Goal: Task Accomplishment & Management: Use online tool/utility

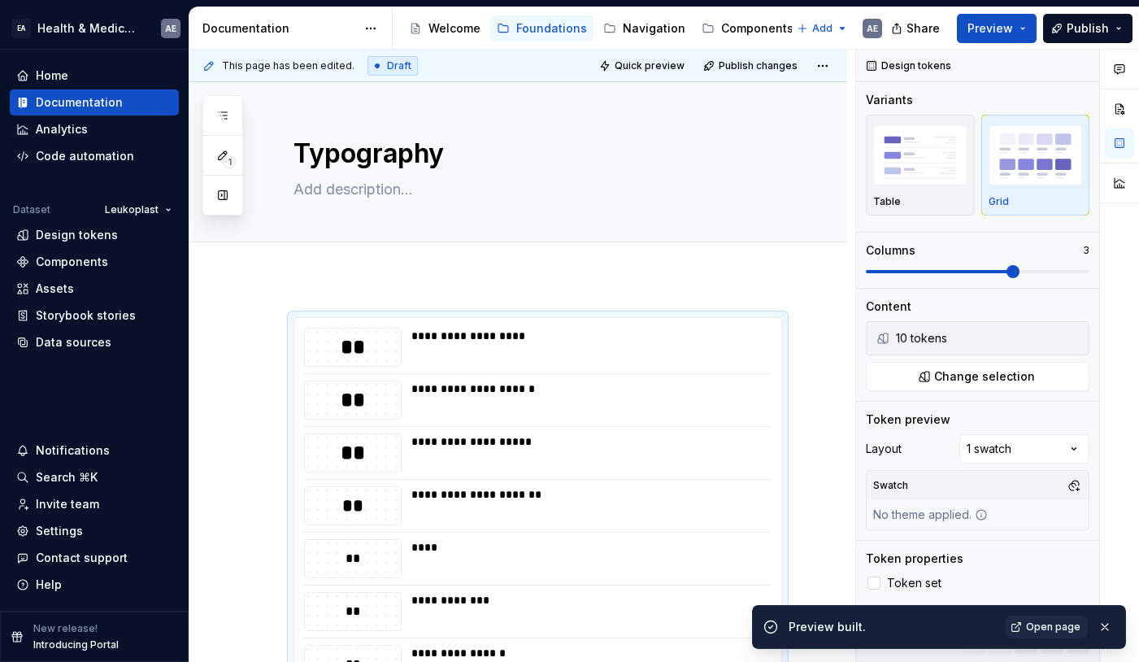
scroll to position [338, 0]
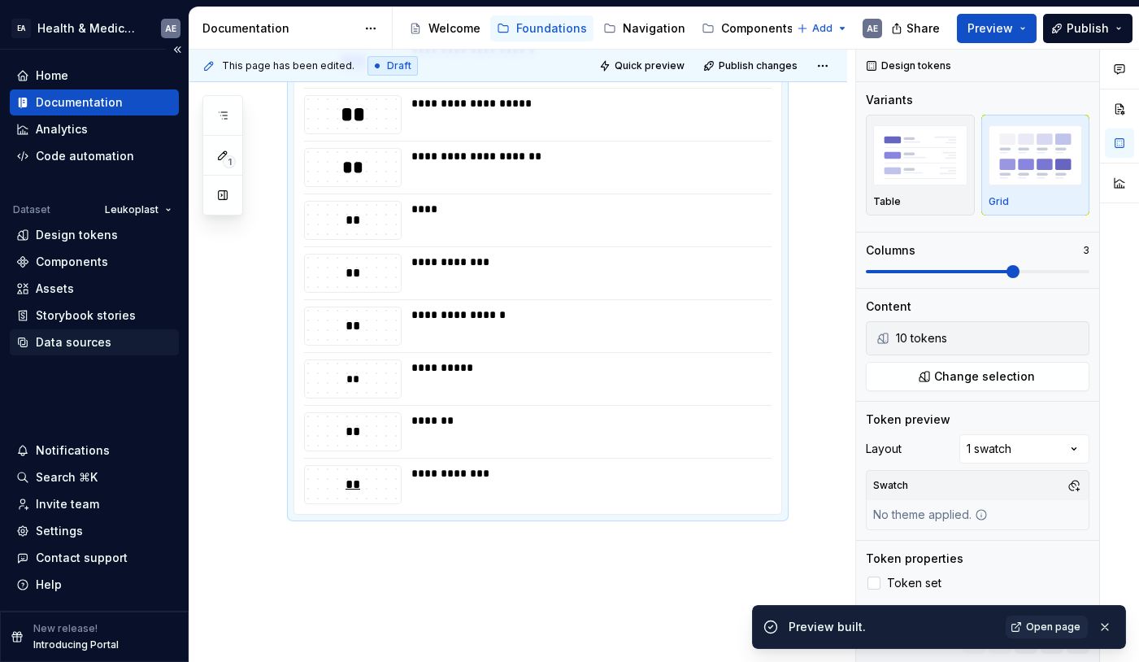
click at [85, 349] on div "Data sources" at bounding box center [74, 342] width 76 height 16
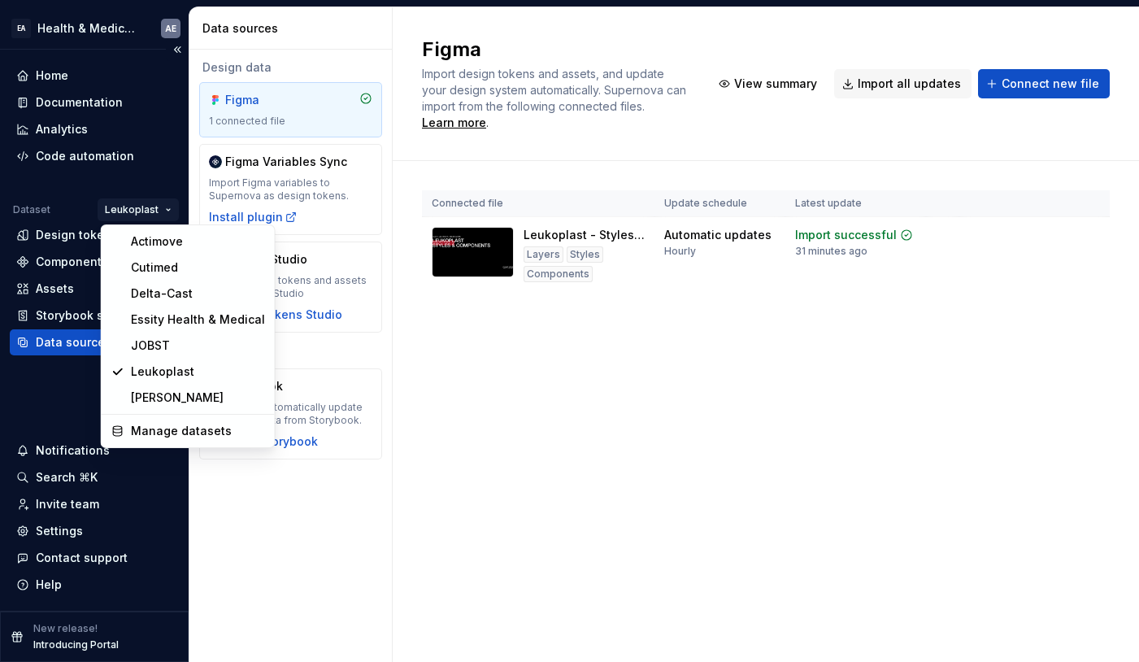
click at [140, 215] on html "EA Health & Medical Design Systems AE Home Documentation Analytics Code automat…" at bounding box center [569, 331] width 1139 height 662
click at [176, 246] on div "Actimove" at bounding box center [198, 241] width 134 height 16
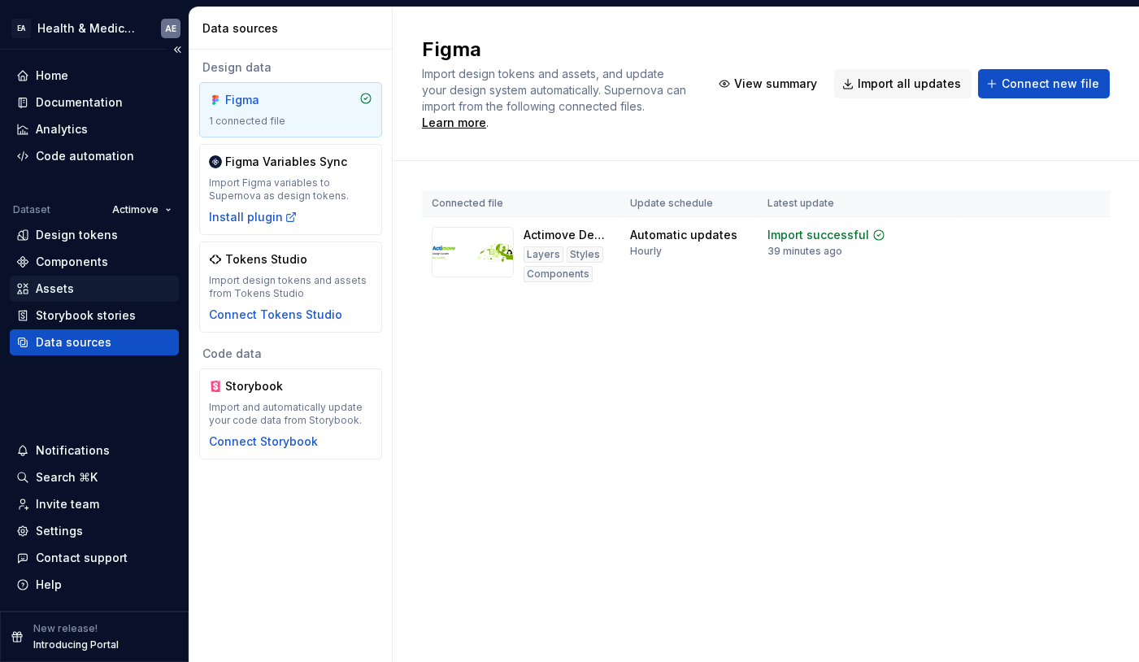
click at [66, 290] on div "Assets" at bounding box center [55, 289] width 38 height 16
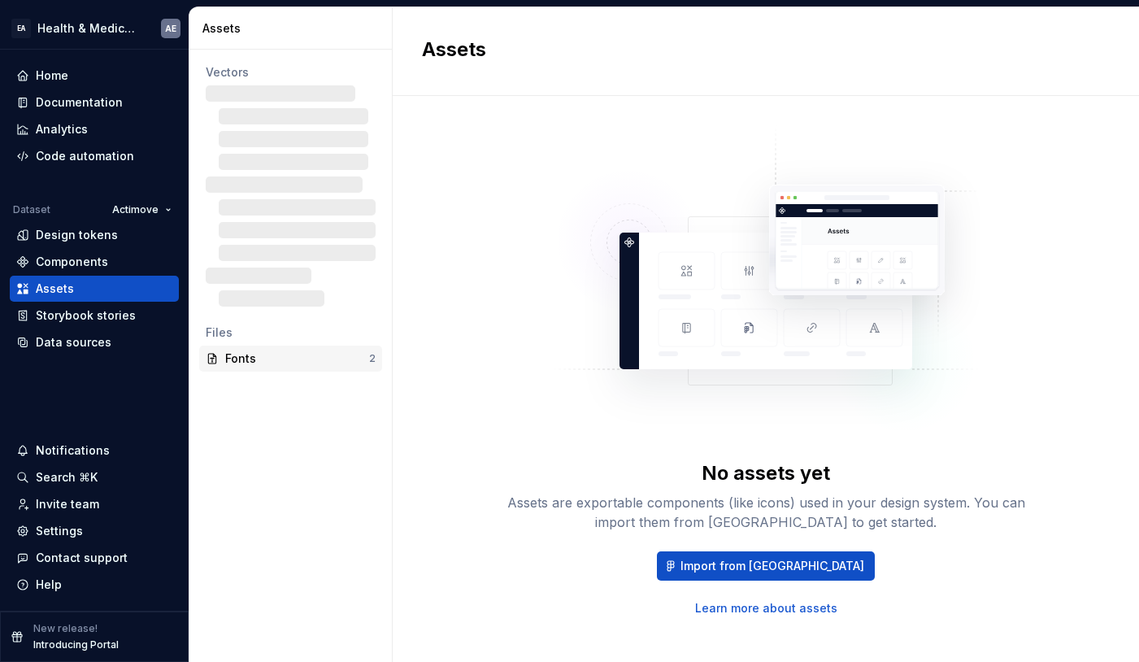
click at [255, 359] on div "Fonts" at bounding box center [297, 359] width 144 height 16
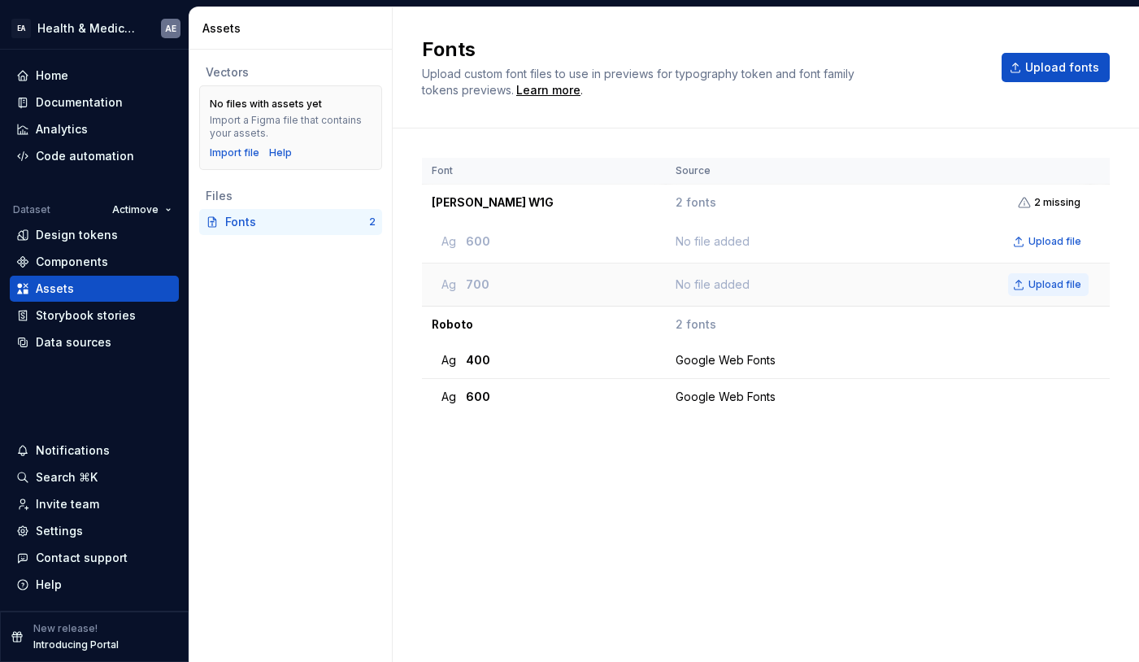
click at [1057, 283] on span "Upload file" at bounding box center [1055, 284] width 53 height 13
click at [1059, 242] on span "Upload file" at bounding box center [1055, 241] width 53 height 13
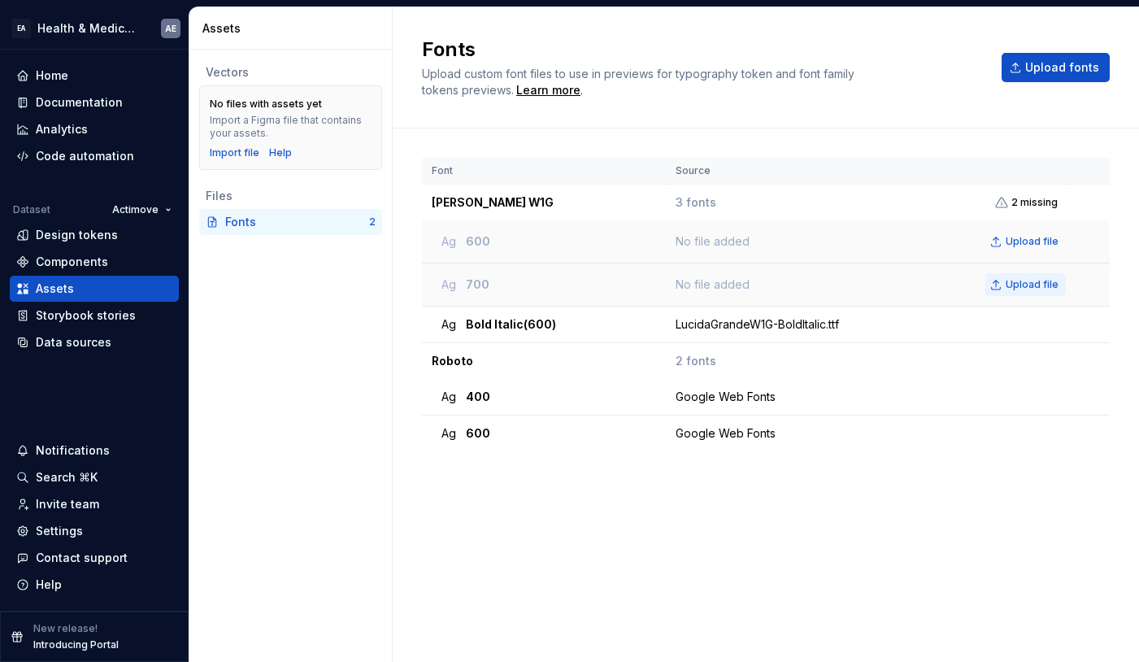
click at [1027, 288] on span "Upload file" at bounding box center [1032, 284] width 53 height 13
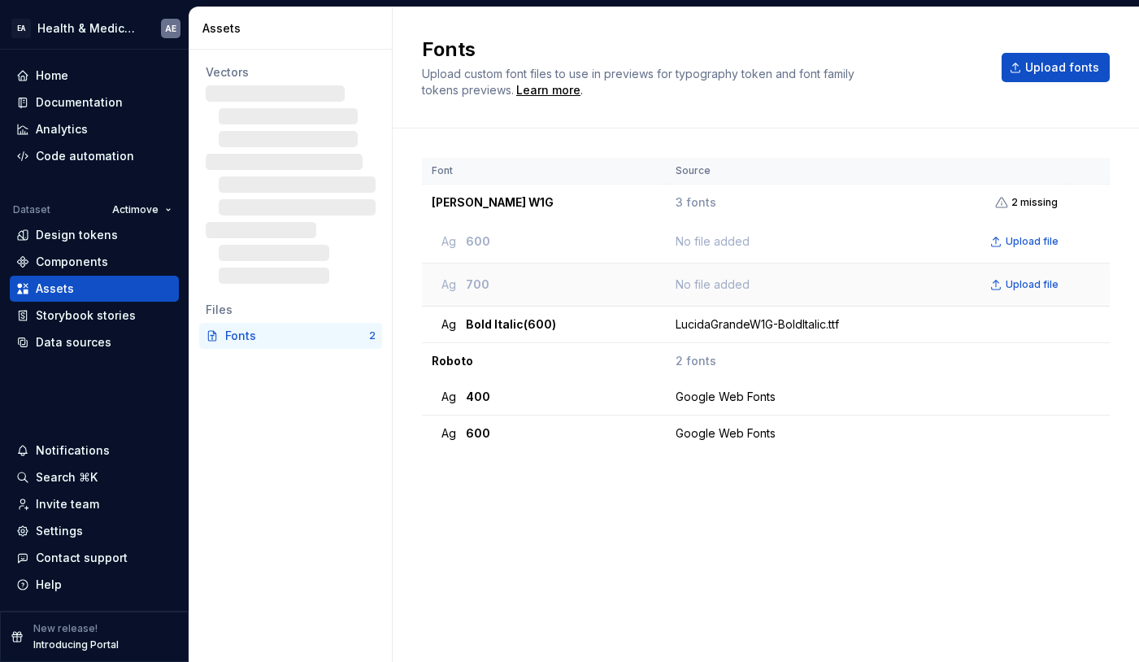
click at [477, 284] on span "700" at bounding box center [478, 285] width 24 height 16
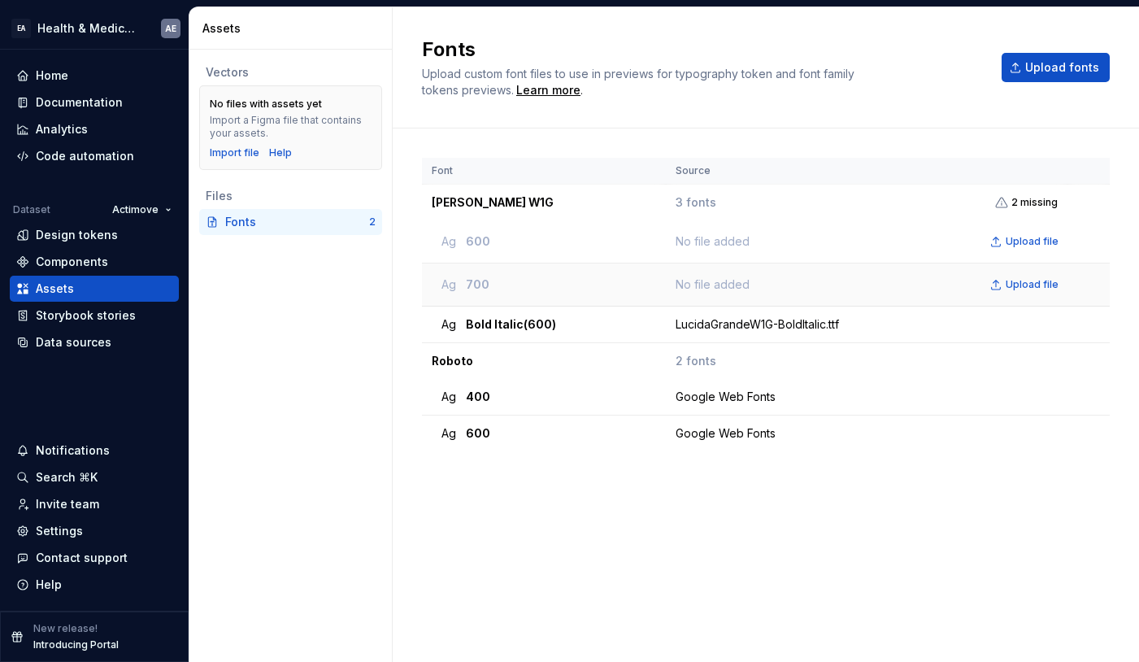
click at [488, 288] on div "Ag 700" at bounding box center [549, 285] width 215 height 16
click at [1076, 70] on span "Upload fonts" at bounding box center [1063, 67] width 74 height 16
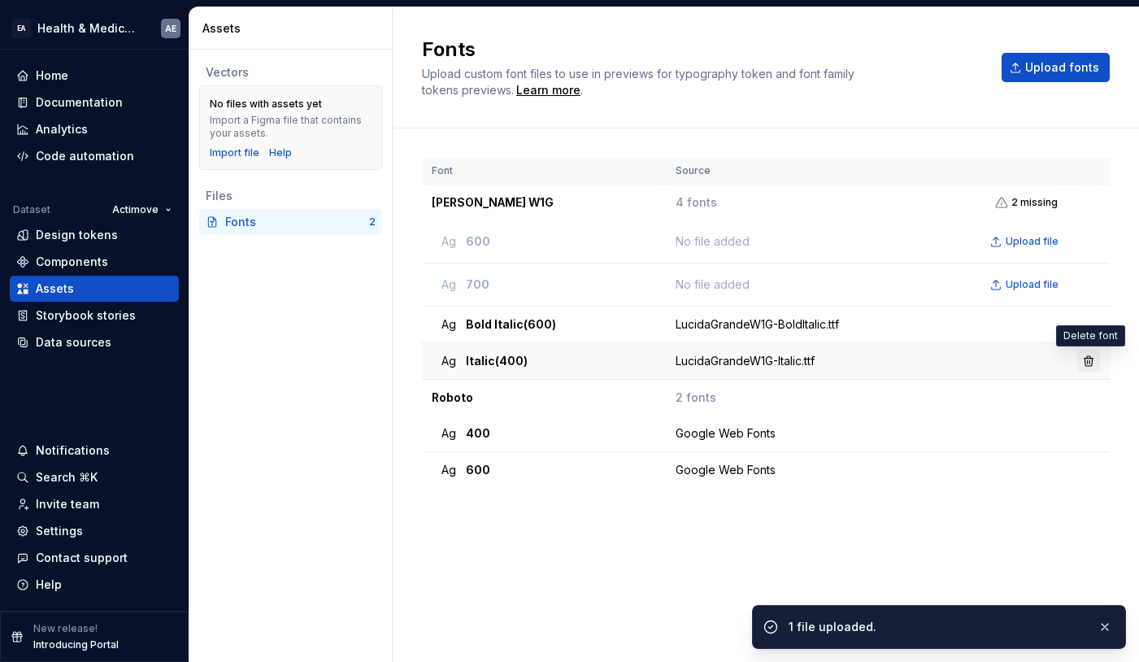
click at [1086, 360] on button "button" at bounding box center [1089, 361] width 23 height 23
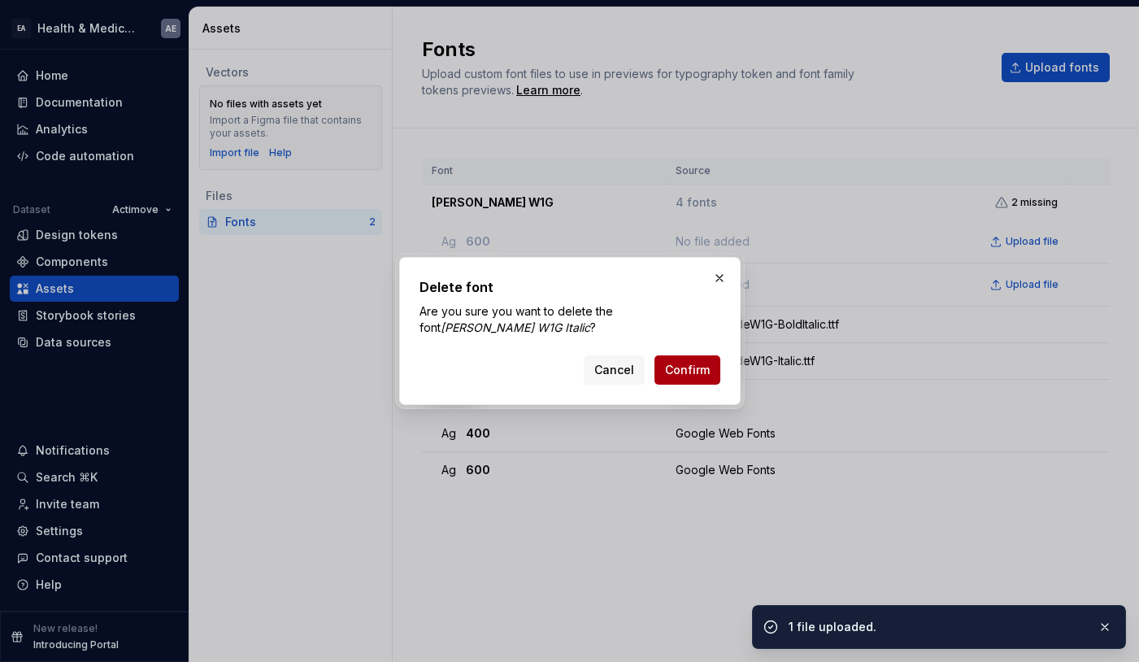
click at [677, 380] on button "Confirm" at bounding box center [688, 369] width 66 height 29
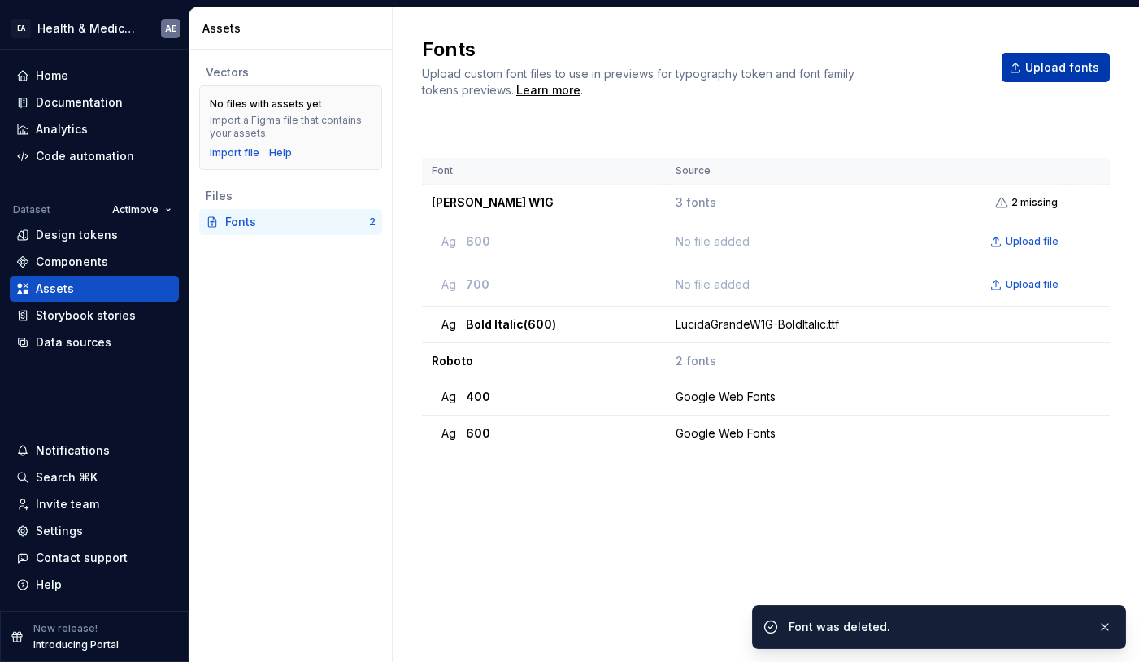
click at [1052, 81] on button "Upload fonts" at bounding box center [1056, 67] width 108 height 29
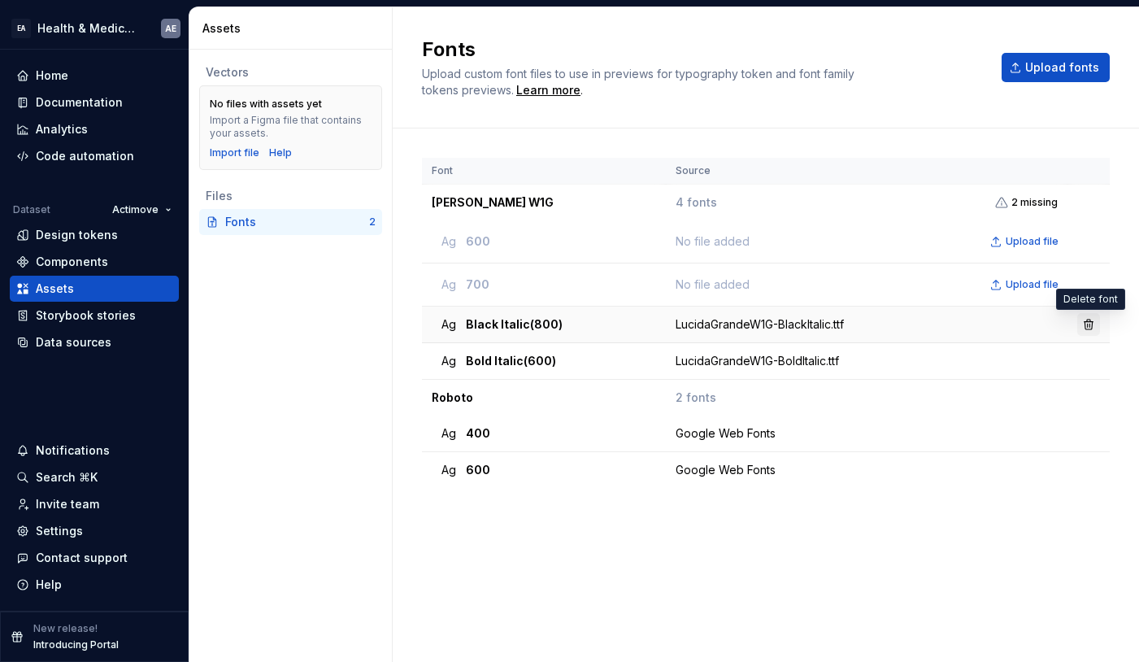
click at [1091, 326] on button "button" at bounding box center [1089, 324] width 23 height 23
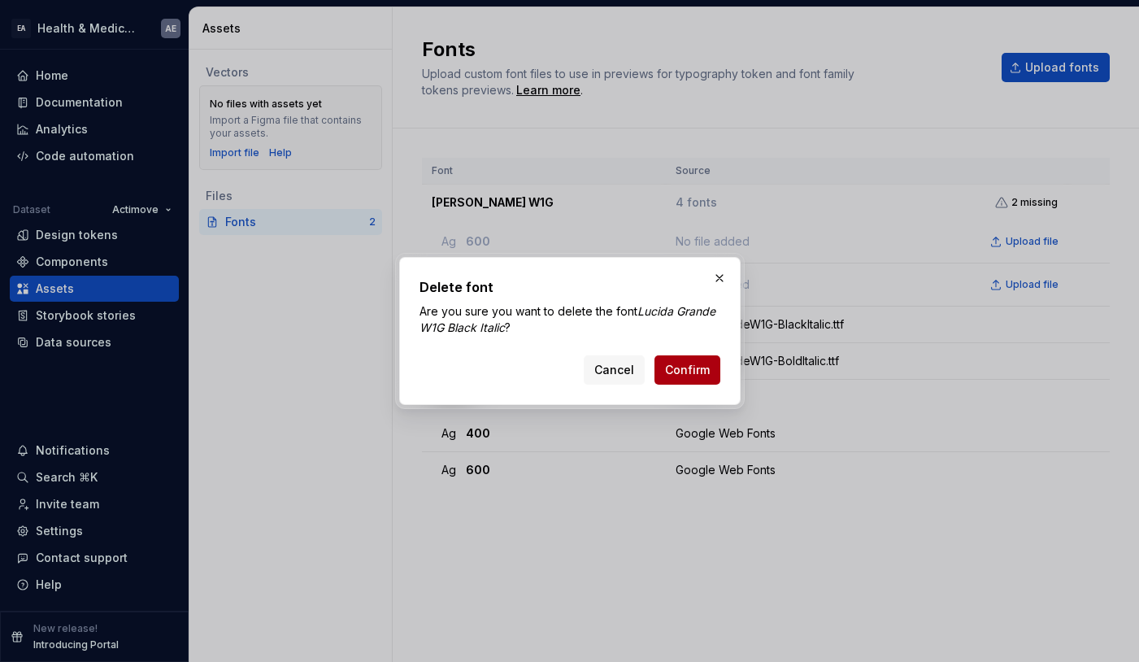
click at [702, 370] on span "Confirm" at bounding box center [687, 370] width 45 height 16
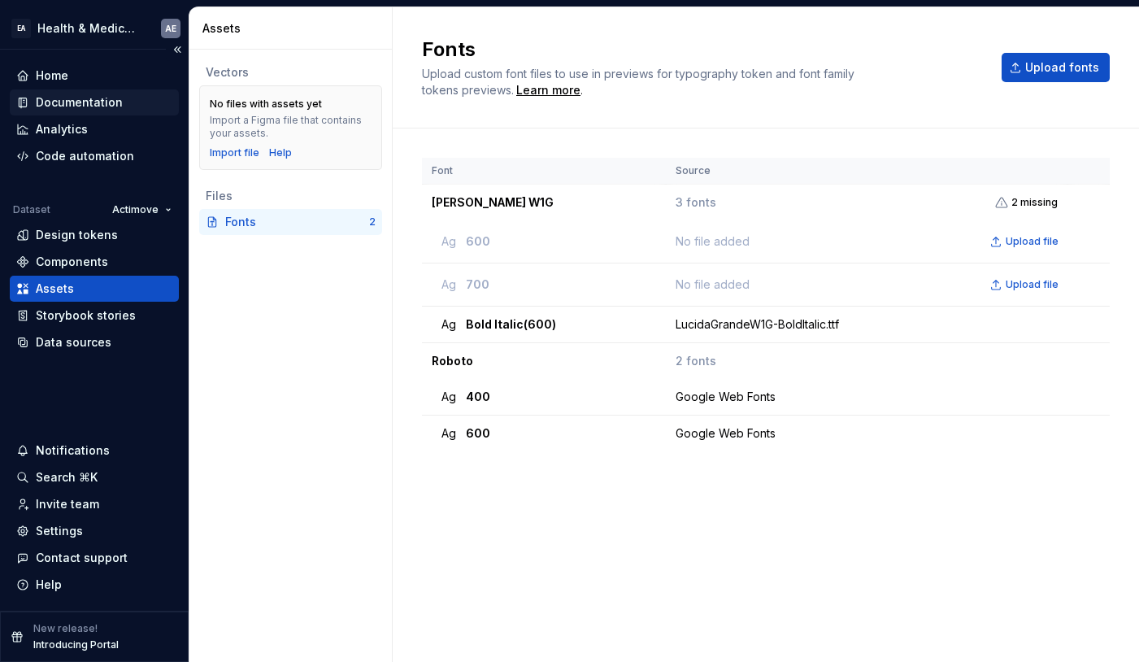
click at [115, 110] on div "Documentation" at bounding box center [79, 102] width 87 height 16
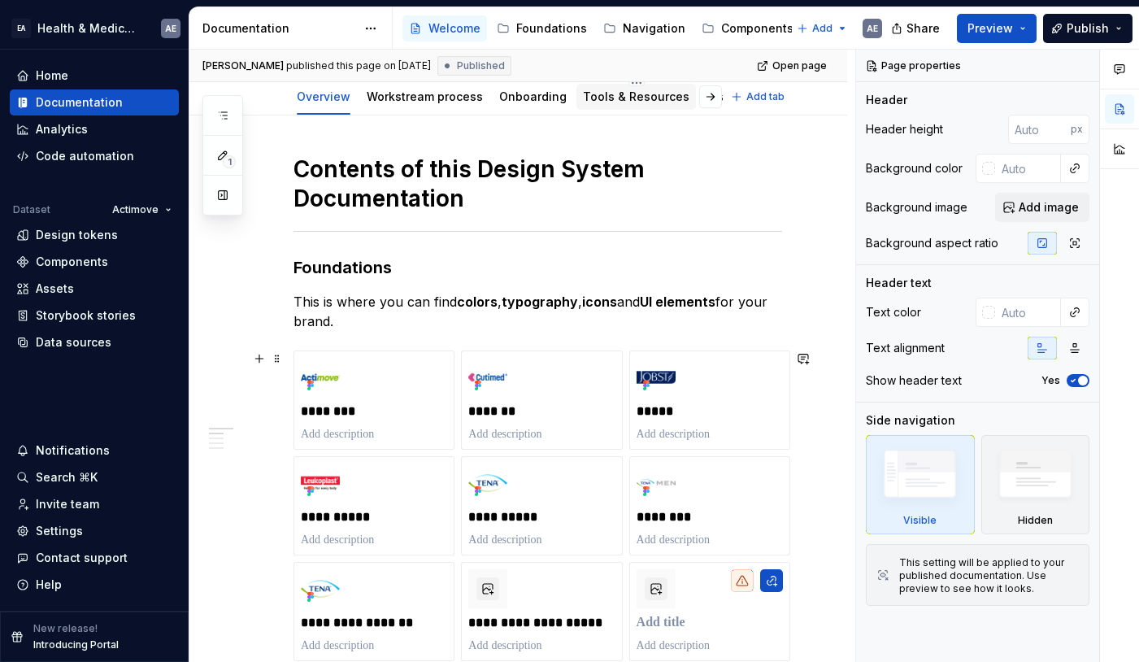
scroll to position [267, 0]
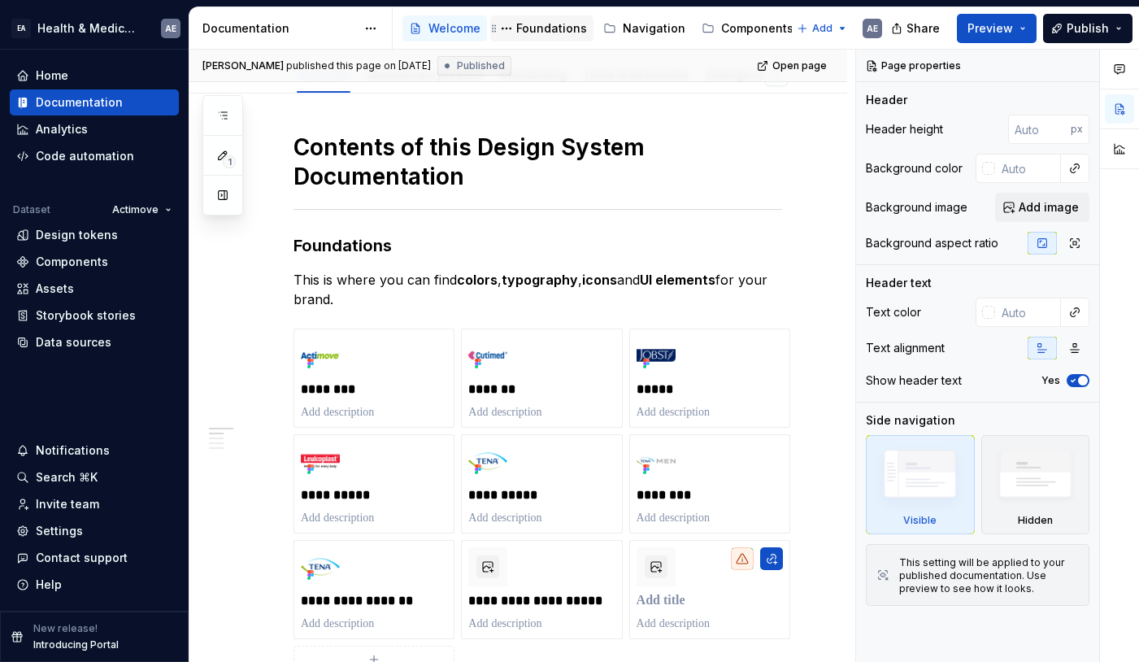
click at [546, 17] on div "Foundations" at bounding box center [541, 28] width 103 height 26
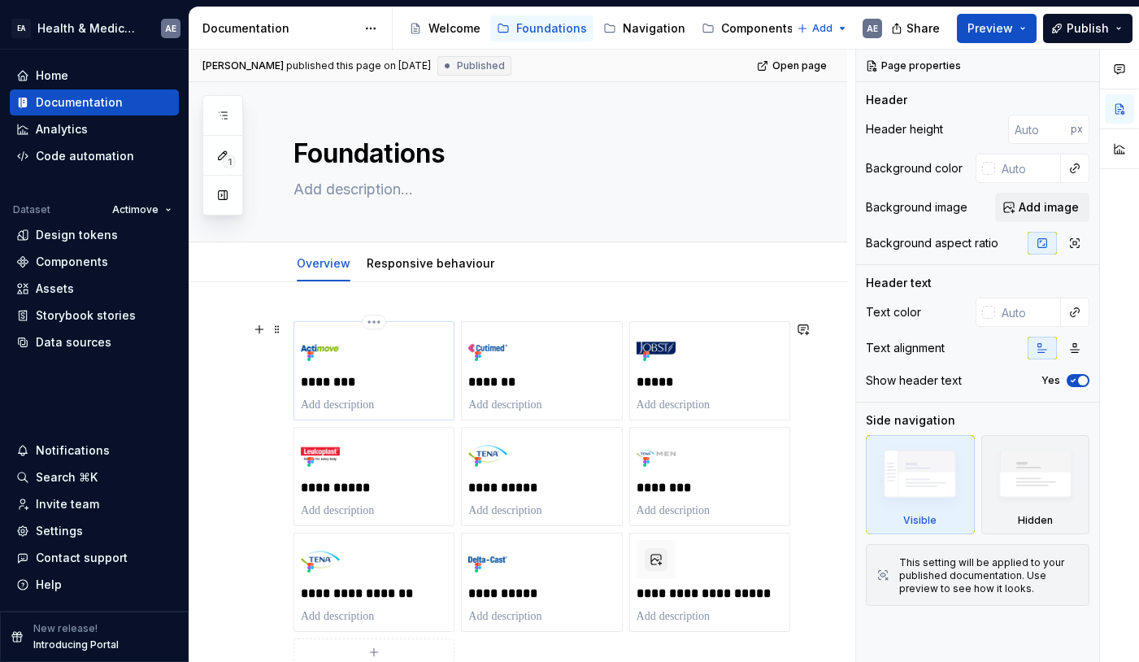
click at [325, 345] on img at bounding box center [320, 348] width 39 height 39
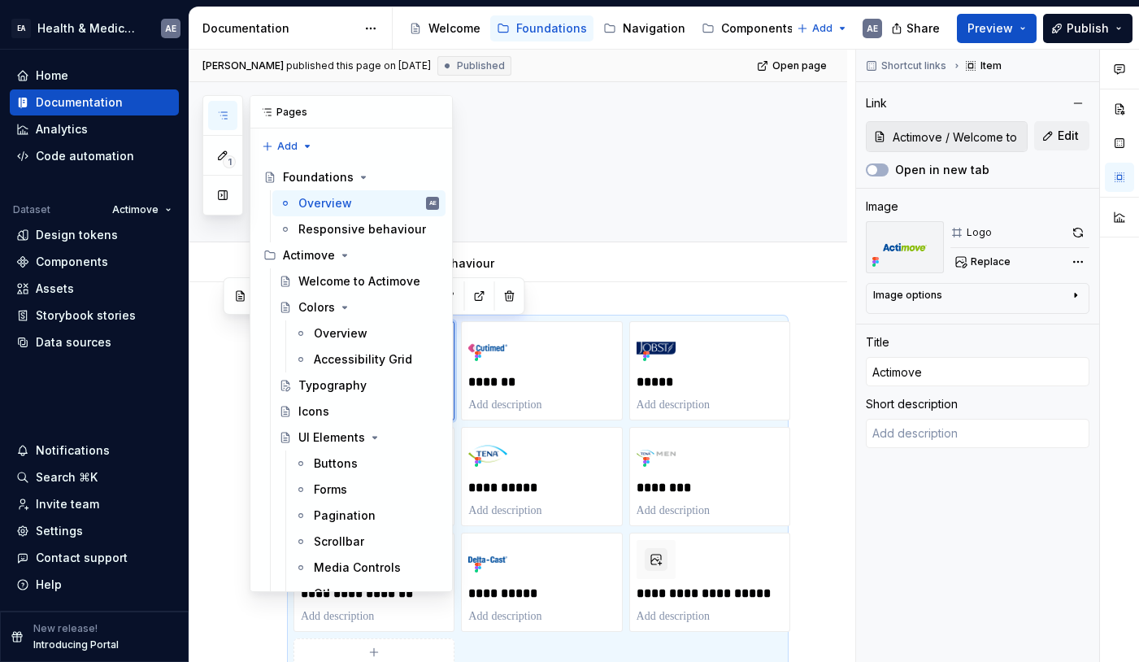
click at [222, 115] on icon "button" at bounding box center [222, 115] width 13 height 13
click at [338, 390] on div "Typography" at bounding box center [332, 385] width 68 height 16
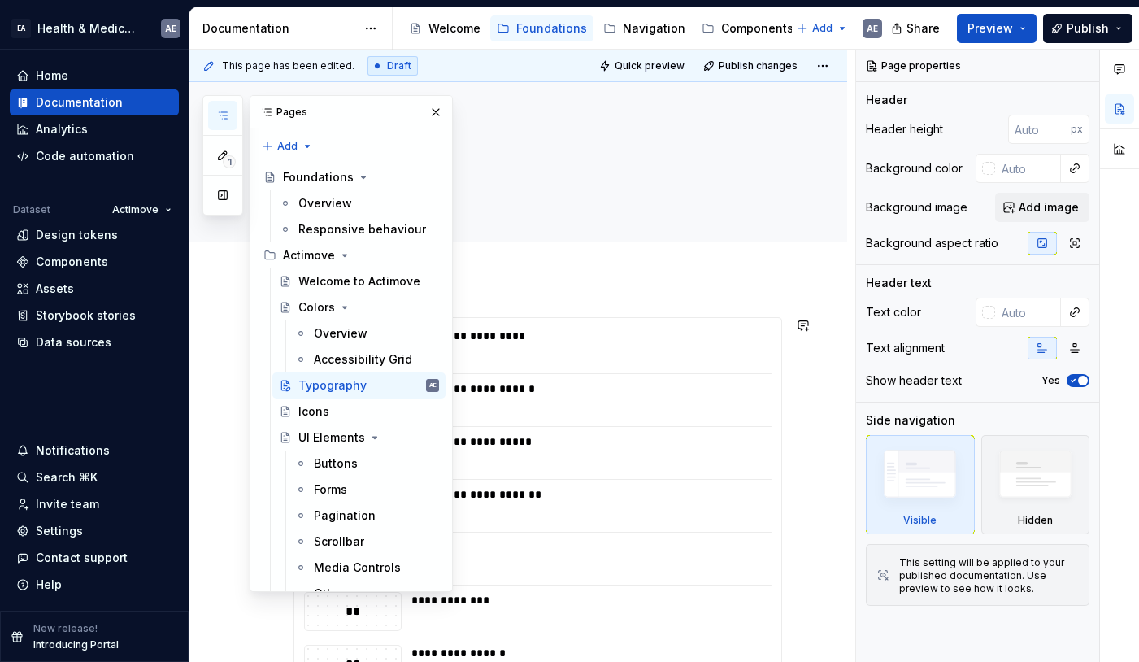
click at [215, 403] on div "1 Pages Add Accessibility guide for tree Page tree. Navigate the tree with the …" at bounding box center [328, 343] width 251 height 497
click at [722, 338] on div "**********" at bounding box center [591, 336] width 359 height 16
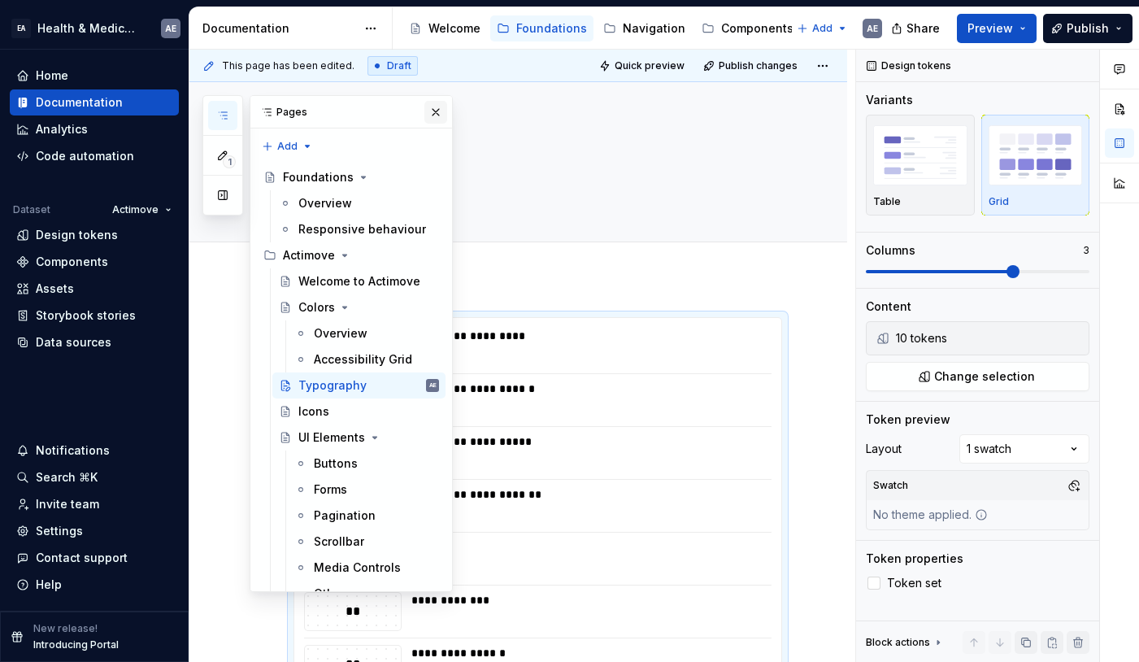
click at [432, 111] on button "button" at bounding box center [436, 112] width 23 height 23
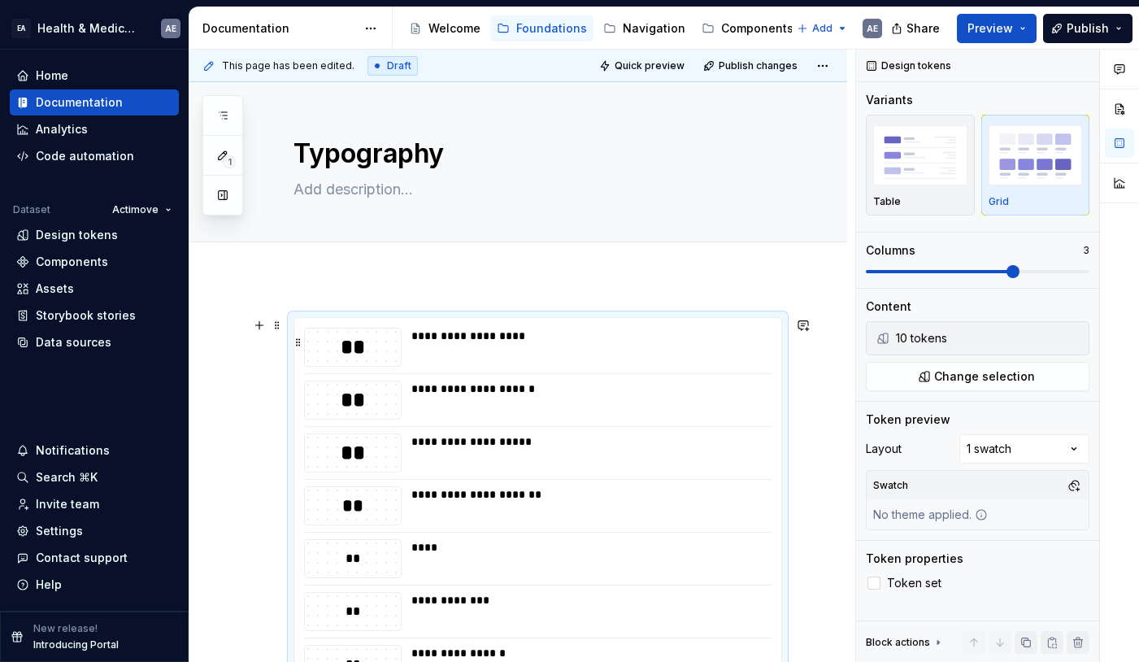
click at [381, 350] on div "**" at bounding box center [353, 347] width 96 height 28
click at [495, 339] on div "**********" at bounding box center [591, 336] width 359 height 16
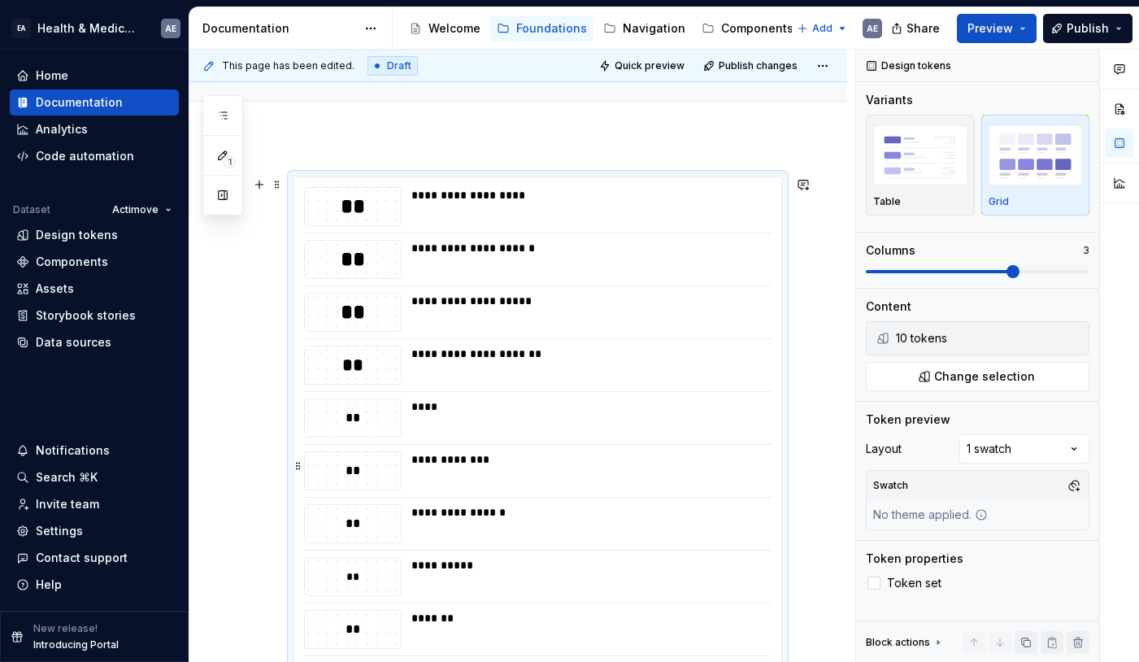
scroll to position [132, 0]
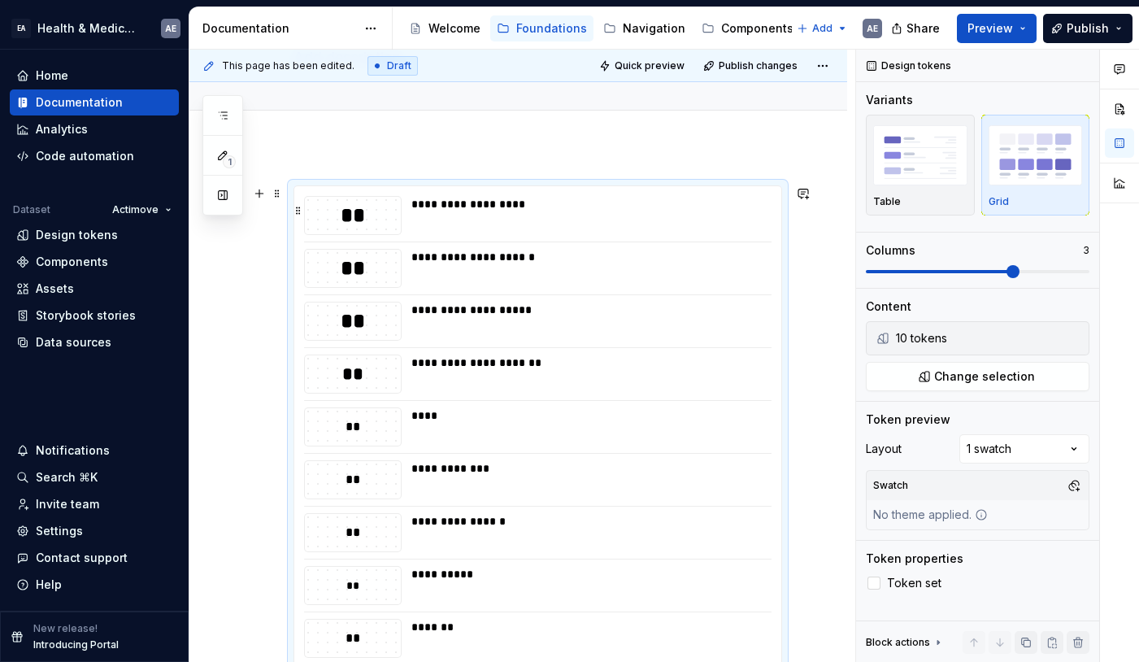
click at [513, 201] on div "**********" at bounding box center [591, 204] width 359 height 16
click at [350, 220] on div "**" at bounding box center [353, 216] width 96 height 28
click at [538, 216] on div "**********" at bounding box center [587, 215] width 351 height 39
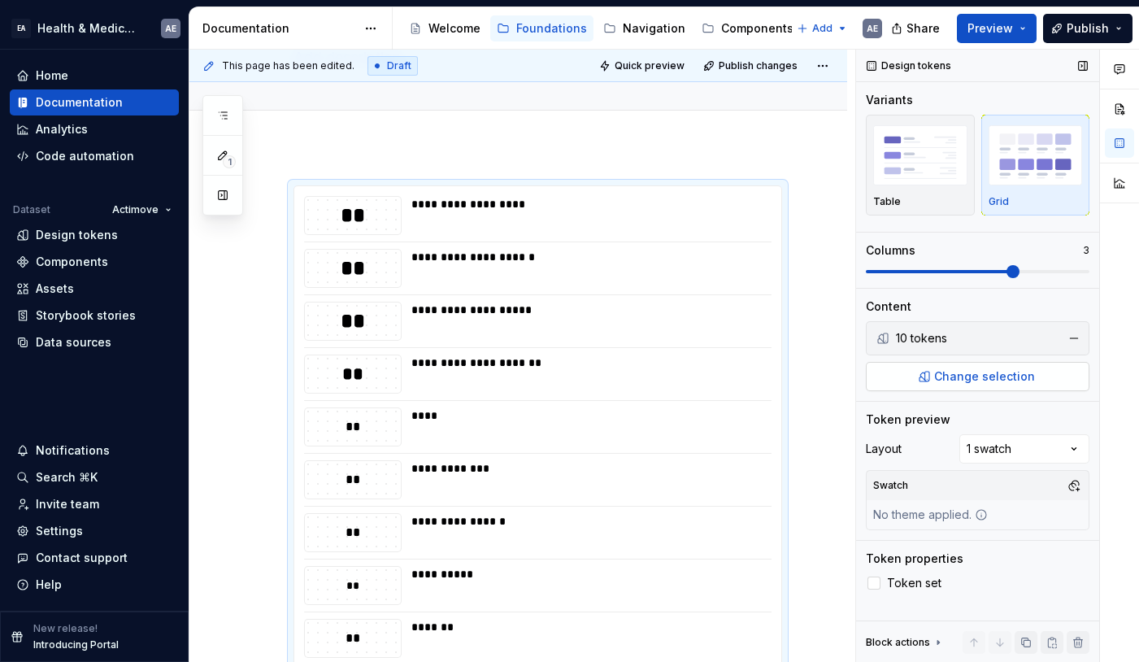
click at [1035, 381] on button "Change selection" at bounding box center [978, 376] width 224 height 29
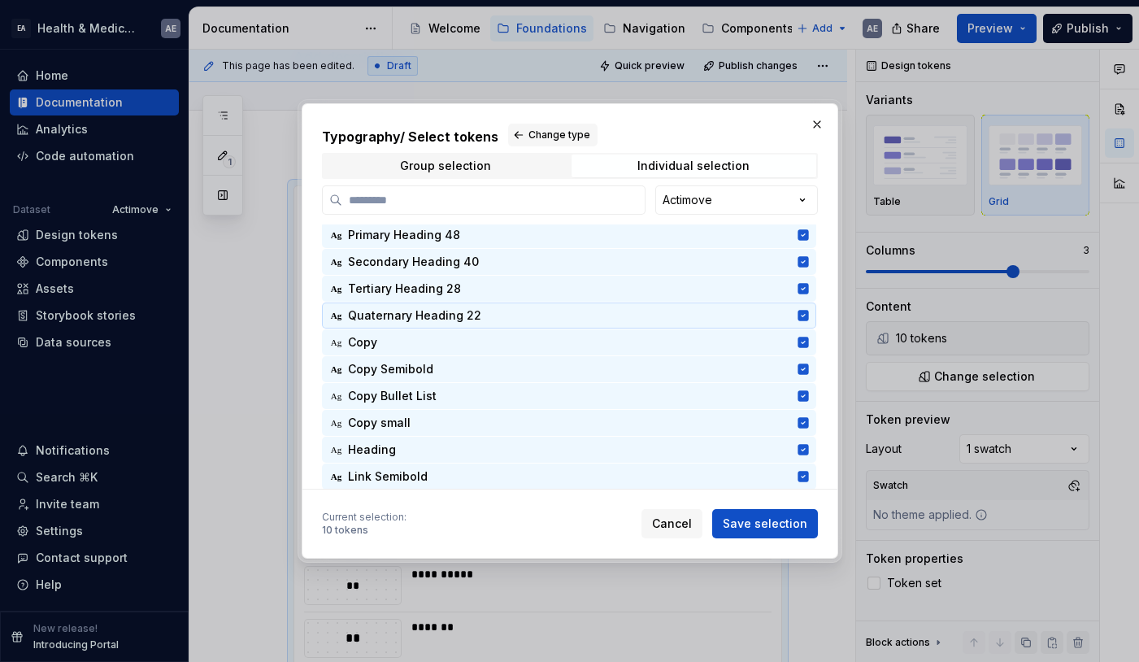
scroll to position [2, 0]
click at [735, 167] on div "Individual selection" at bounding box center [694, 165] width 112 height 13
click at [686, 157] on span "Individual selection" at bounding box center [694, 166] width 245 height 23
click at [667, 159] on div "Individual selection" at bounding box center [694, 165] width 112 height 13
click at [718, 200] on div "Typography / Select tokens Change type Group selection Individual selection Act…" at bounding box center [569, 331] width 1139 height 662
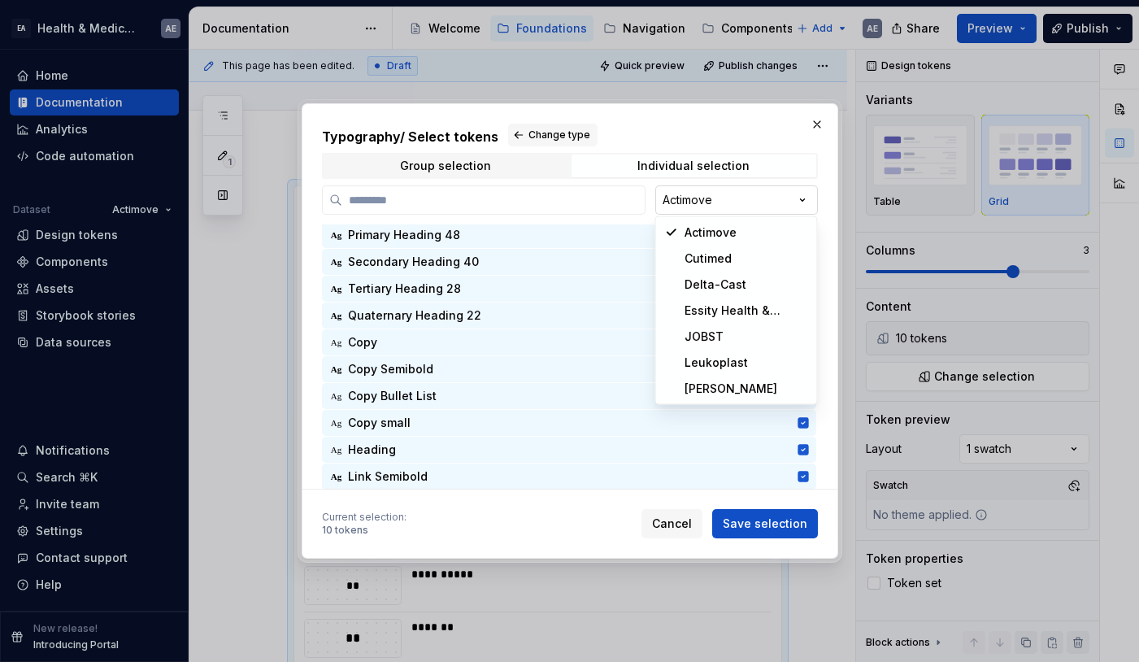
click at [718, 200] on div "Typography / Select tokens Change type Group selection Individual selection Act…" at bounding box center [569, 331] width 1139 height 662
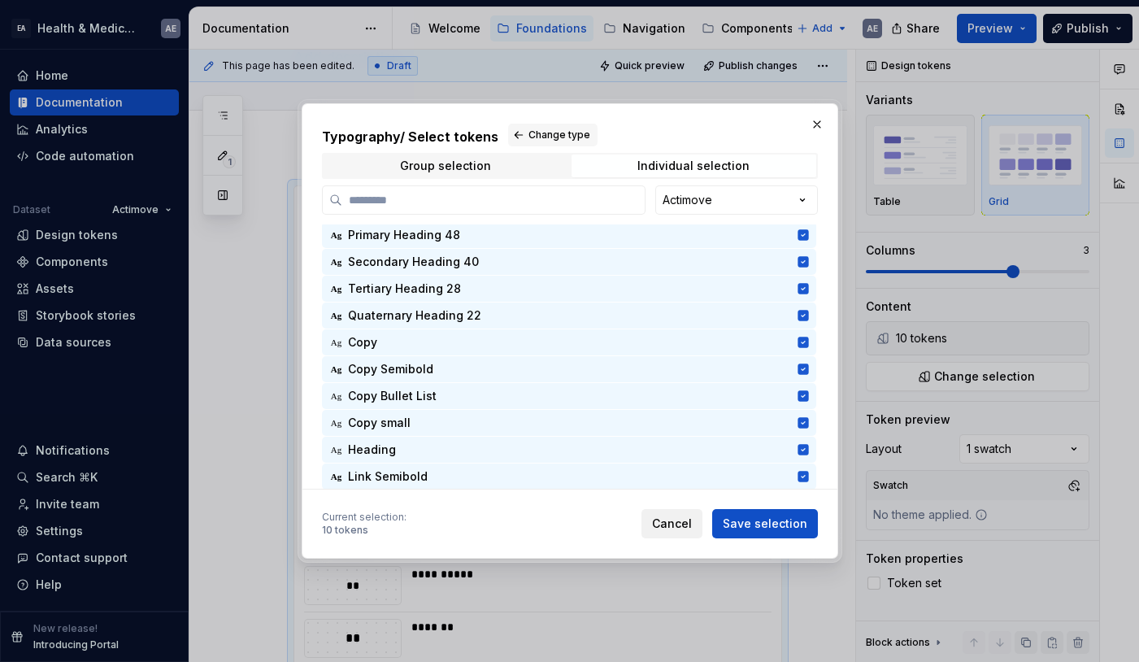
click at [679, 529] on span "Cancel" at bounding box center [672, 524] width 40 height 16
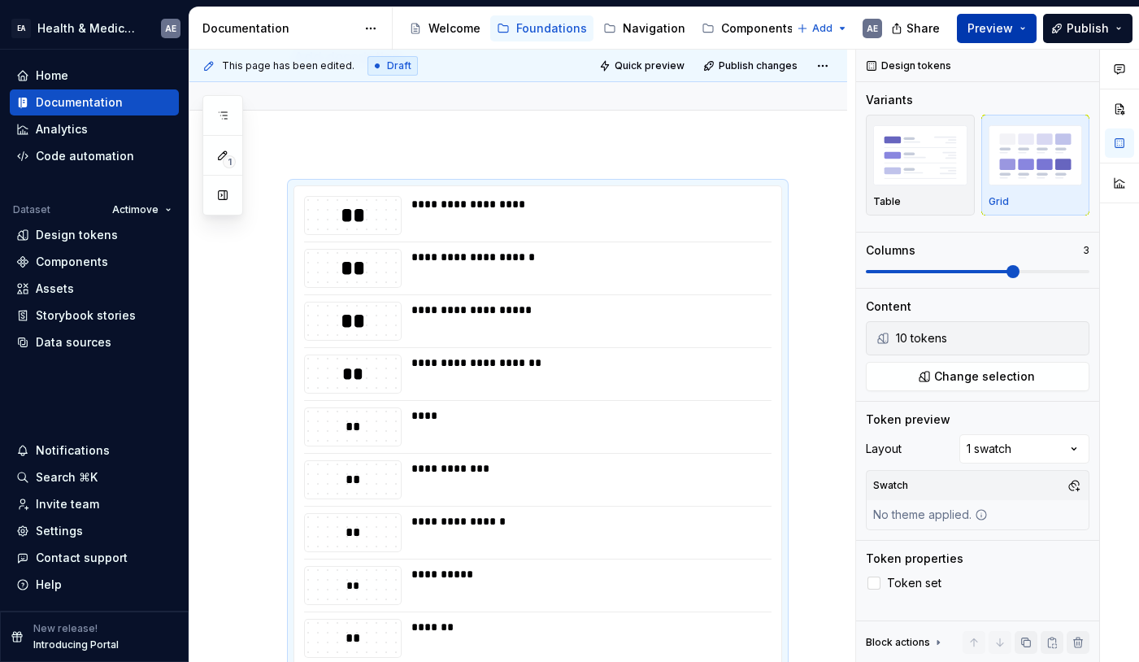
click at [1002, 28] on span "Preview" at bounding box center [991, 28] width 46 height 16
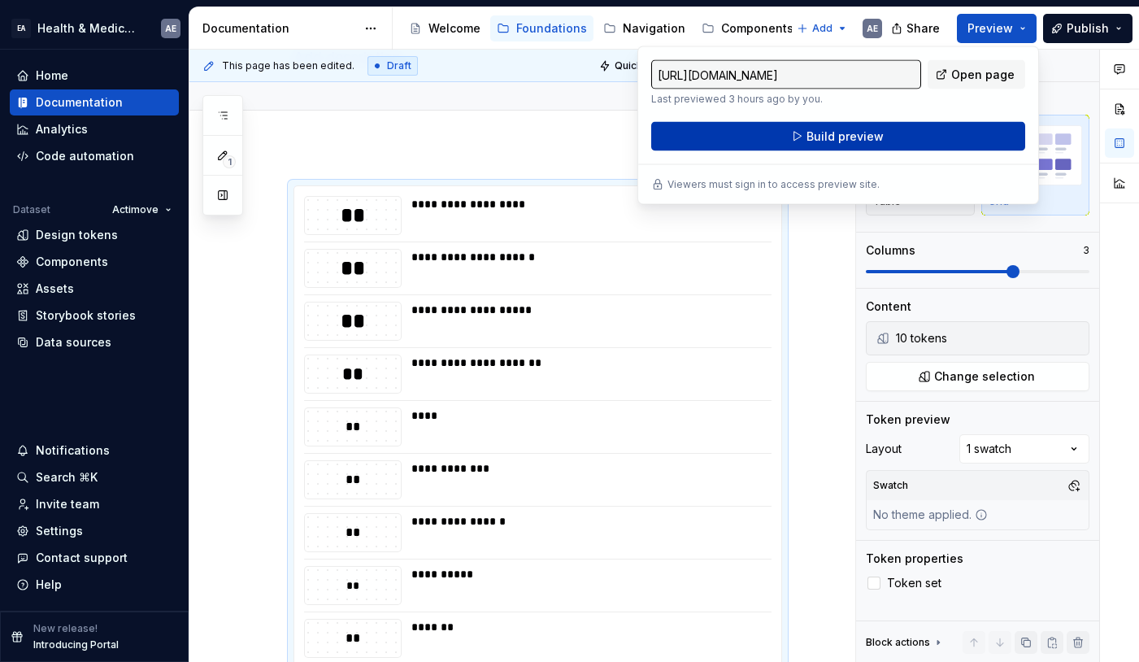
click at [891, 146] on button "Build preview" at bounding box center [838, 136] width 374 height 29
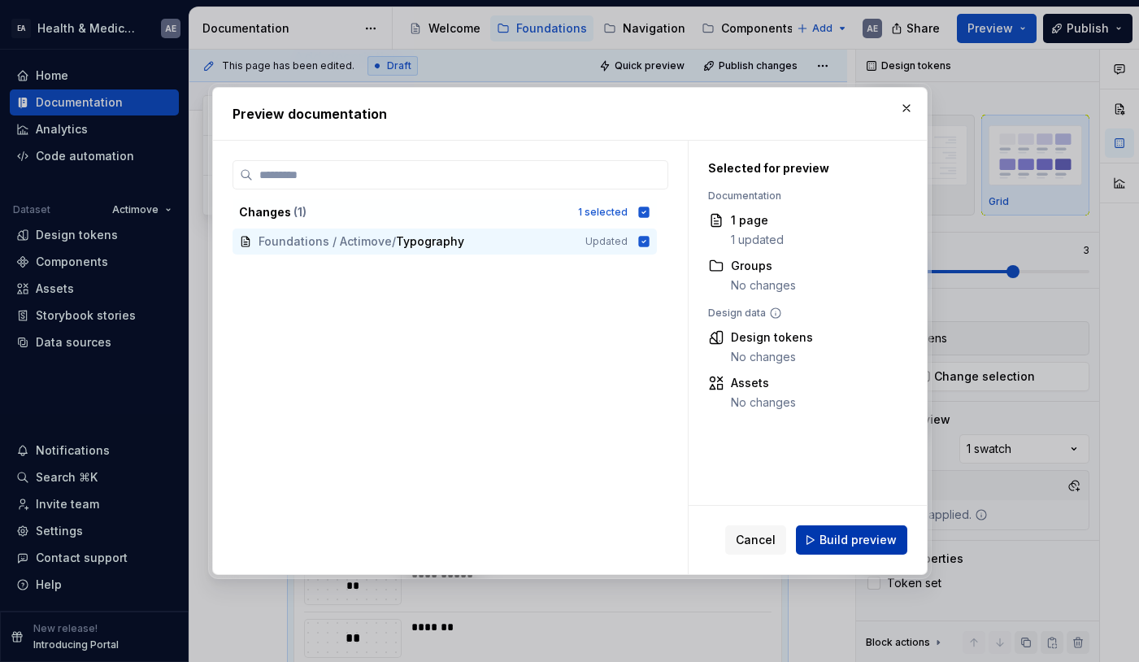
click at [869, 542] on span "Build preview" at bounding box center [858, 540] width 77 height 16
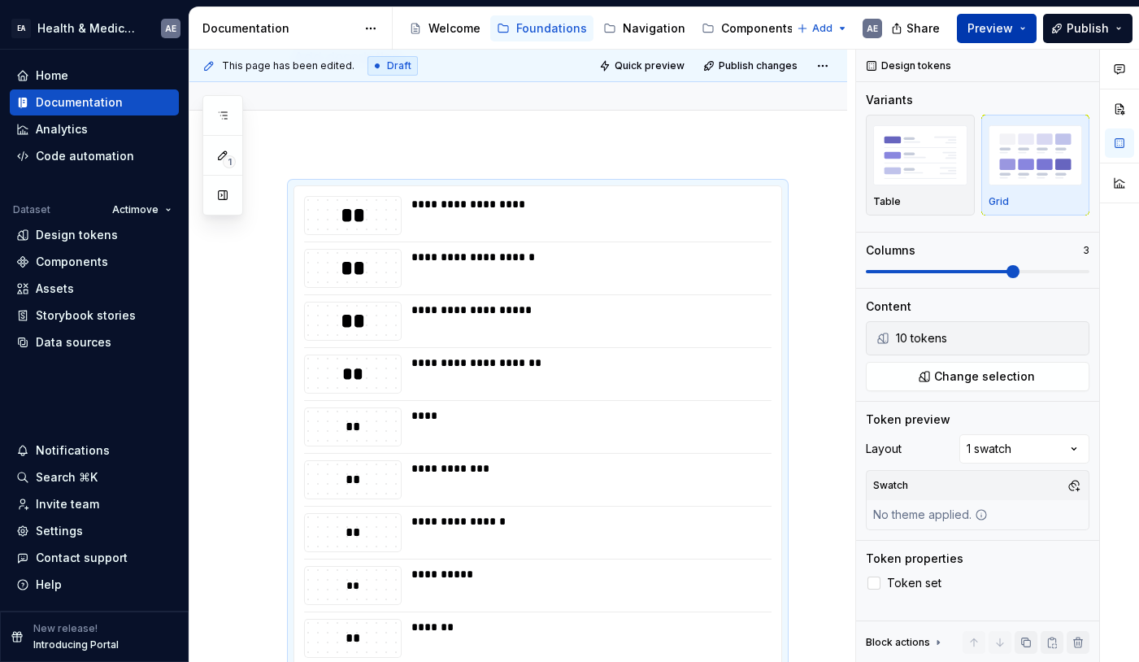
click at [1031, 37] on button "Preview" at bounding box center [997, 28] width 80 height 29
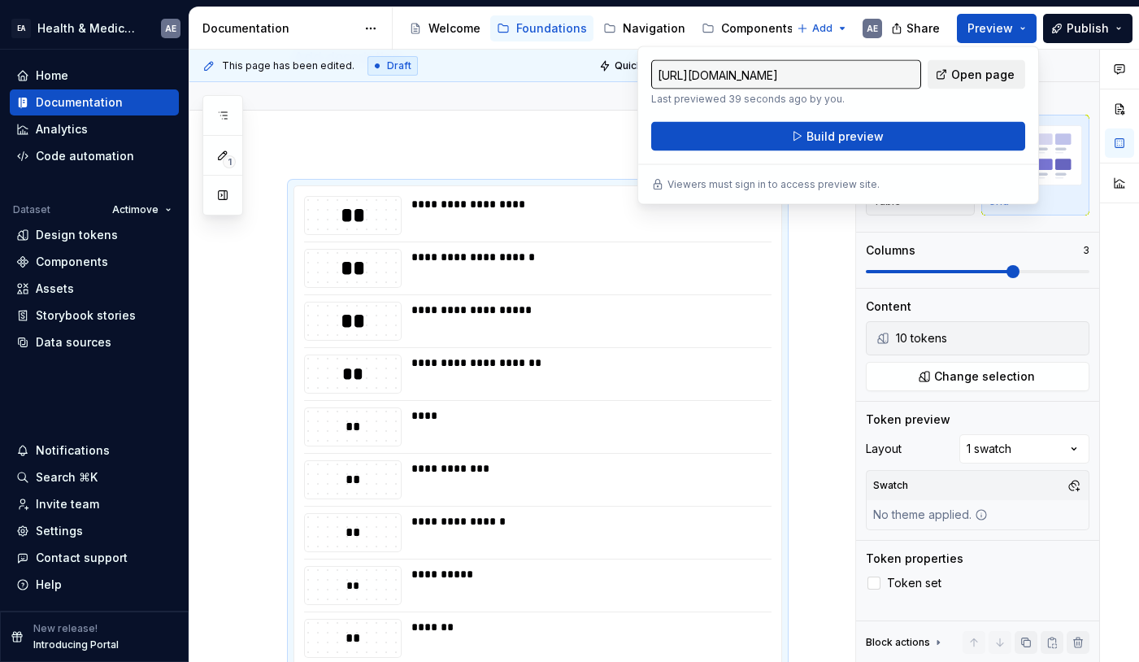
click at [994, 81] on span "Open page" at bounding box center [983, 75] width 63 height 16
type textarea "*"
click at [112, 288] on div "Assets" at bounding box center [94, 289] width 156 height 16
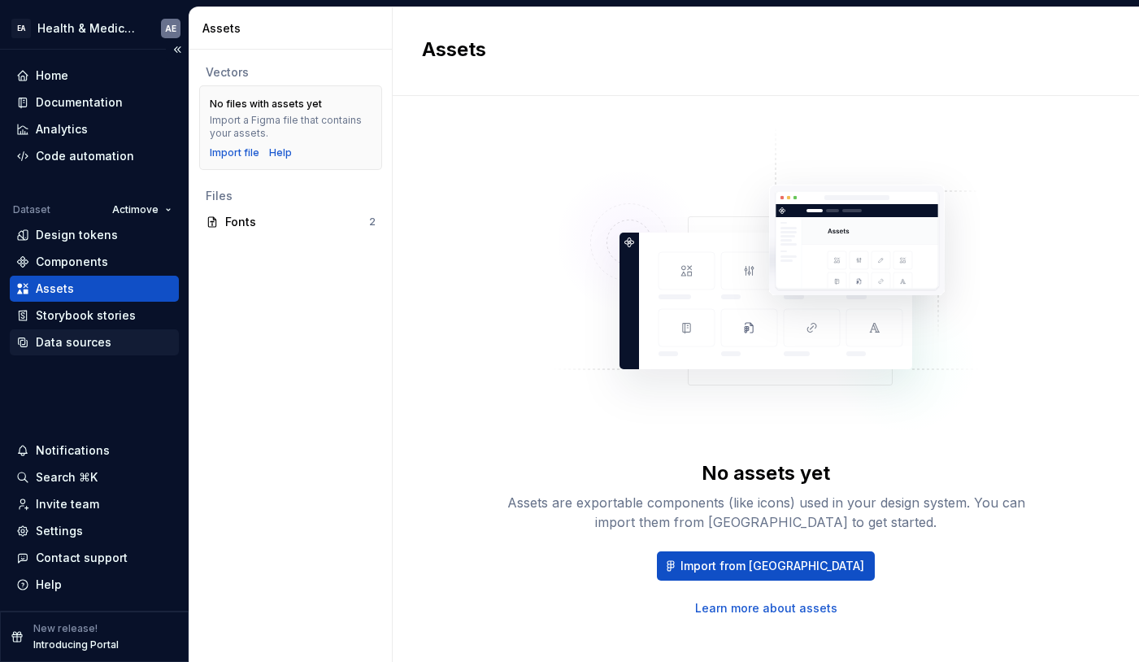
click at [106, 342] on div "Data sources" at bounding box center [74, 342] width 76 height 16
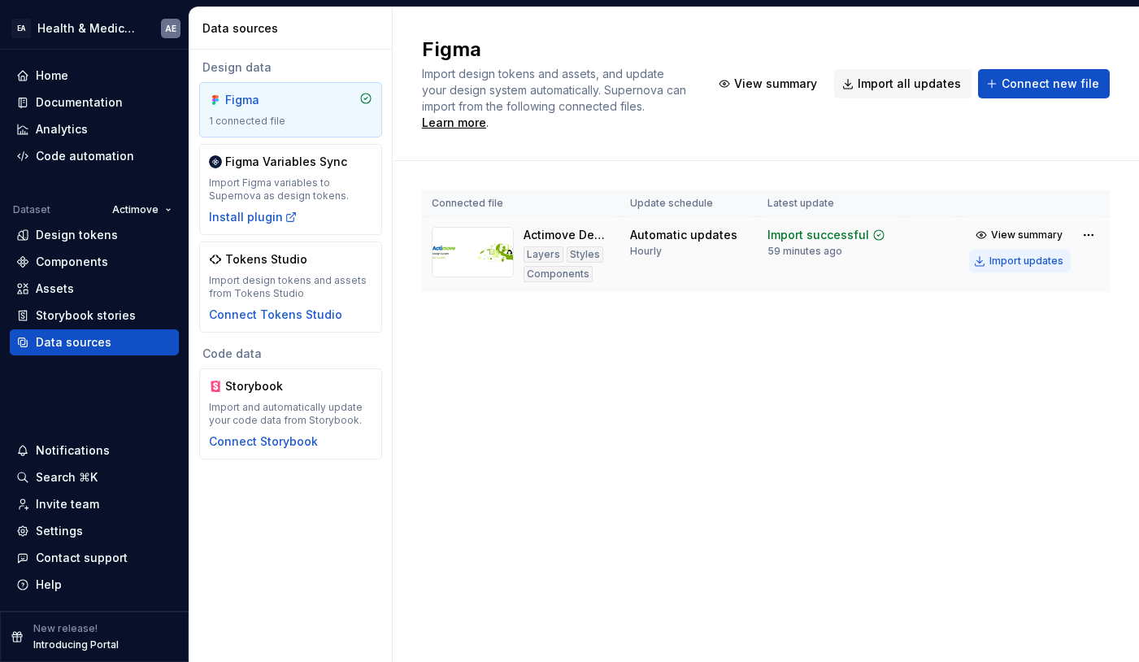
click at [1040, 255] on div "Import updates" at bounding box center [1027, 261] width 74 height 13
click at [1031, 255] on div "Import updates" at bounding box center [1027, 261] width 74 height 13
